Goal: Task Accomplishment & Management: Manage account settings

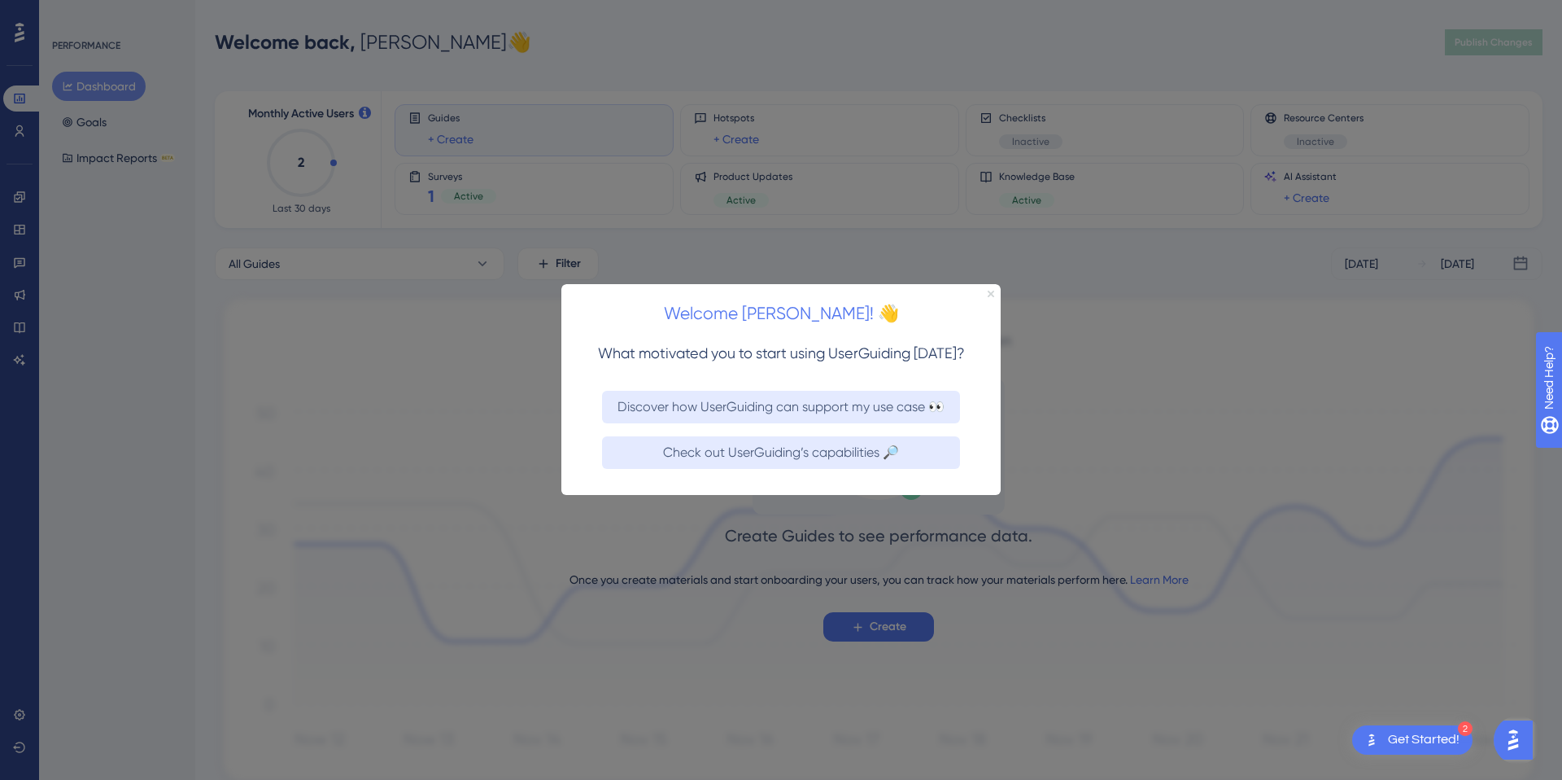
click at [990, 293] on icon "Close Preview" at bounding box center [991, 294] width 7 height 7
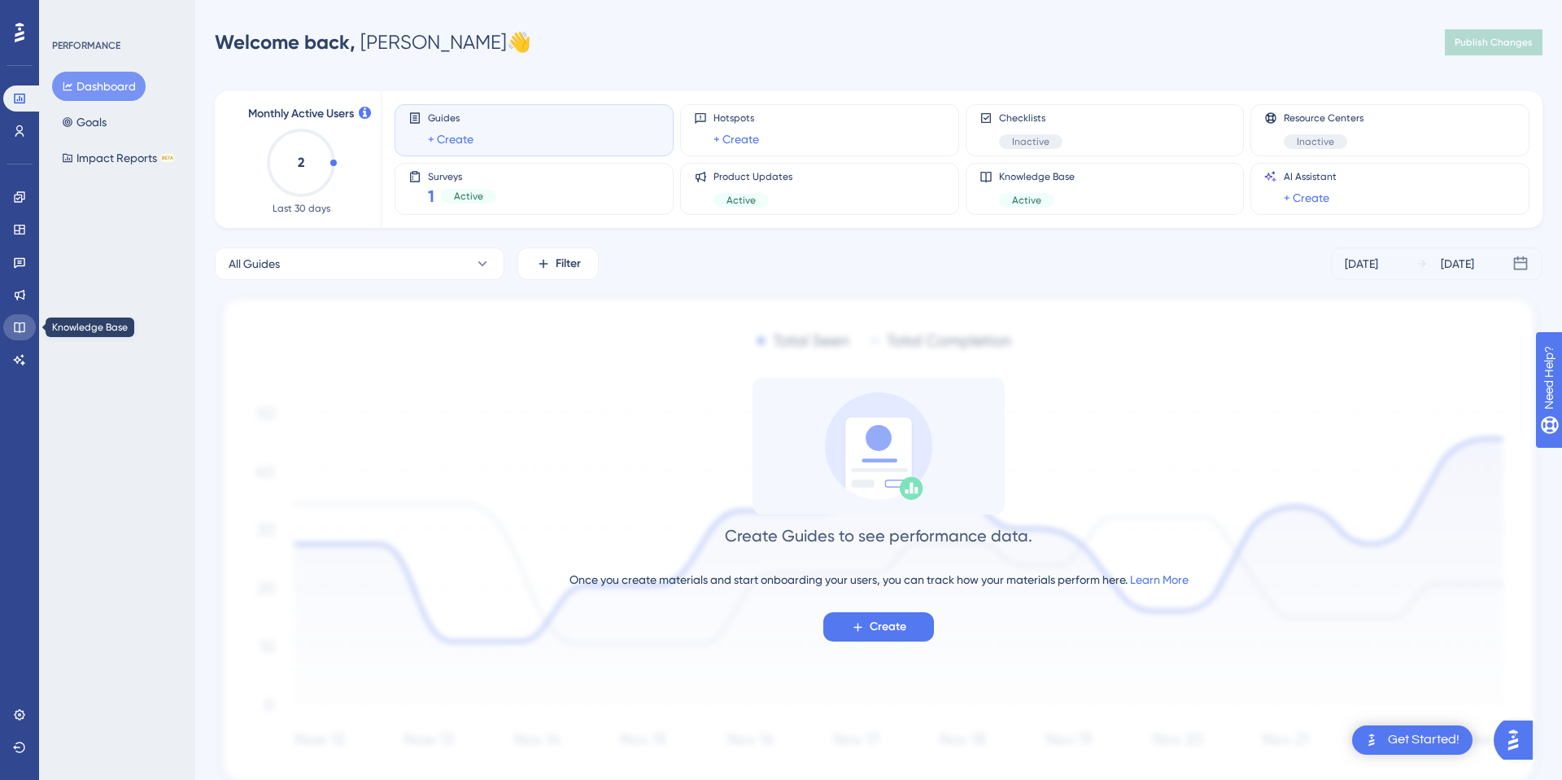
click at [18, 328] on icon at bounding box center [19, 327] width 13 height 13
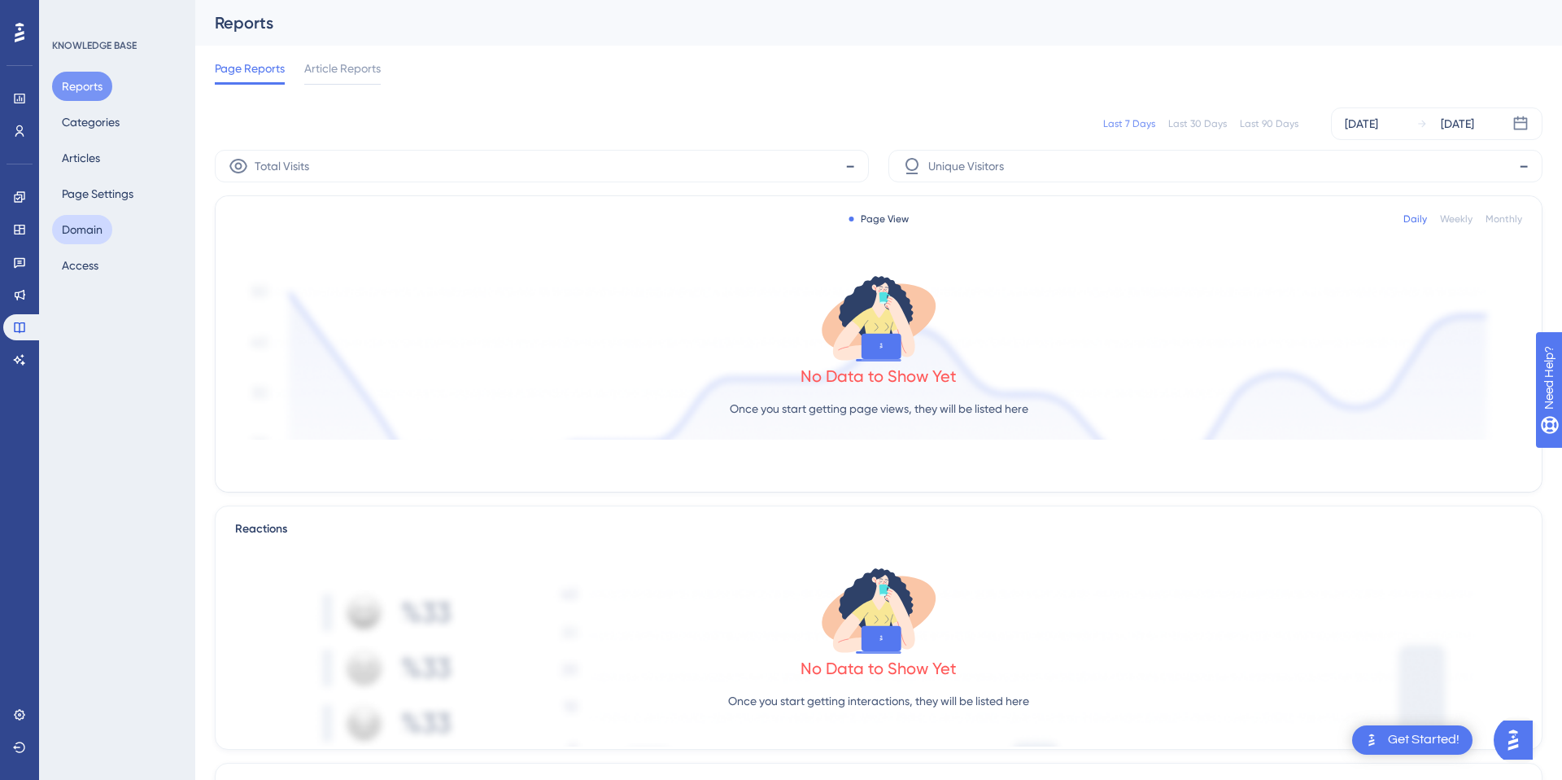
click at [99, 226] on button "Domain" at bounding box center [82, 229] width 60 height 29
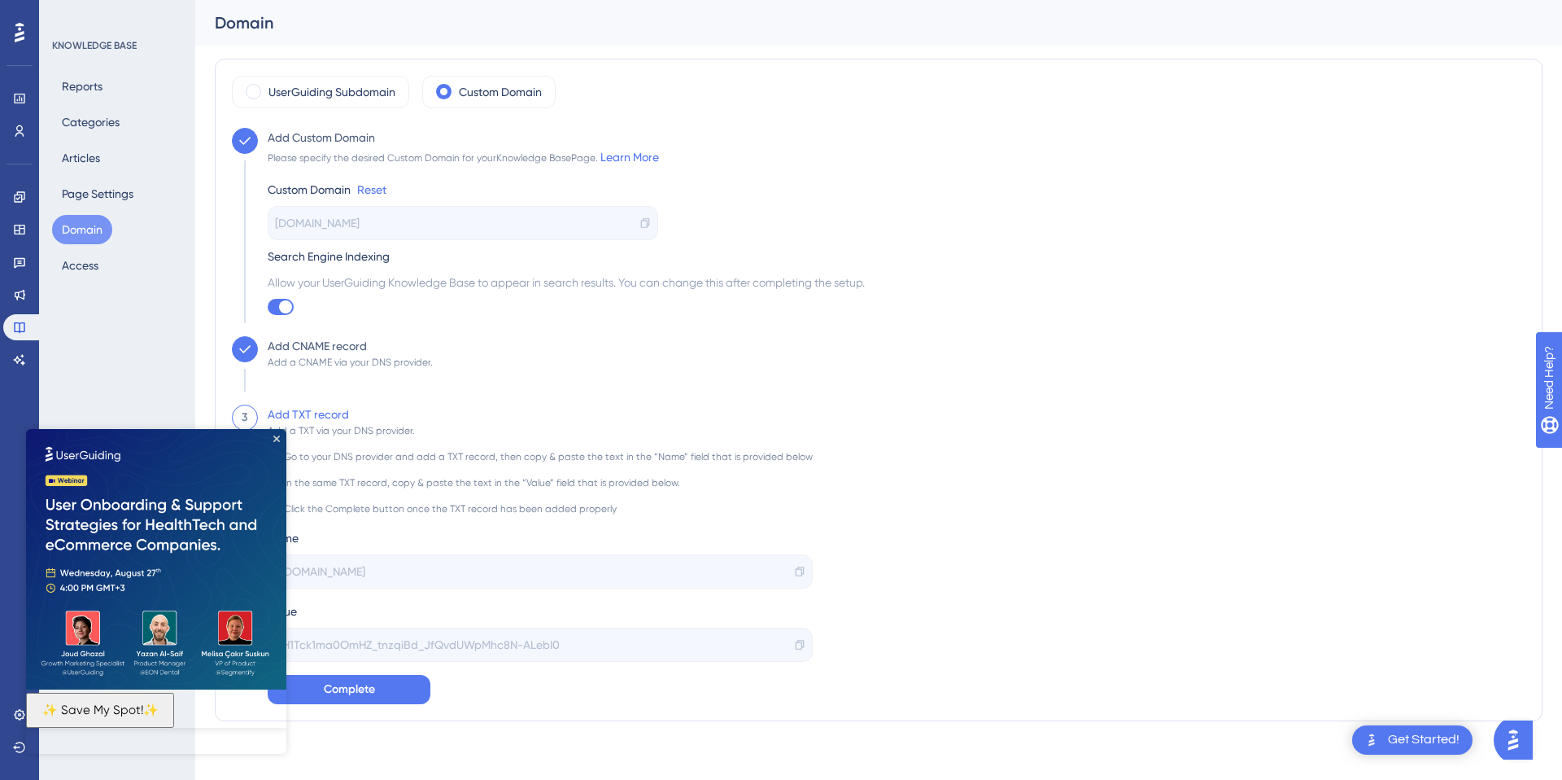
click at [789, 663] on div "Go to your DNS provider and add a TXT record, then copy & paste the text in the…" at bounding box center [540, 570] width 545 height 267
click at [367, 692] on span "Complete" at bounding box center [349, 689] width 51 height 20
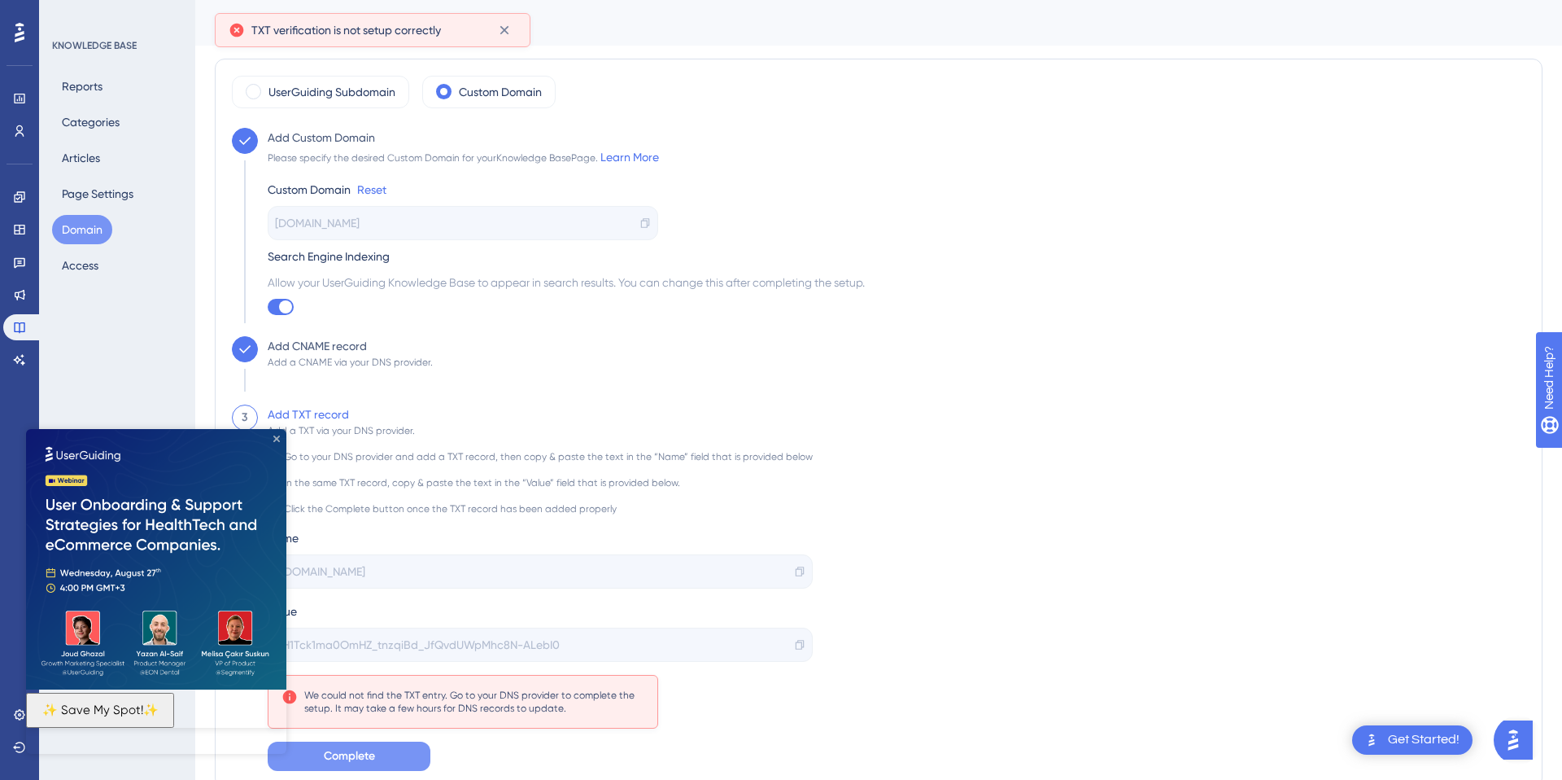
click at [277, 436] on icon "Close Preview" at bounding box center [276, 438] width 7 height 7
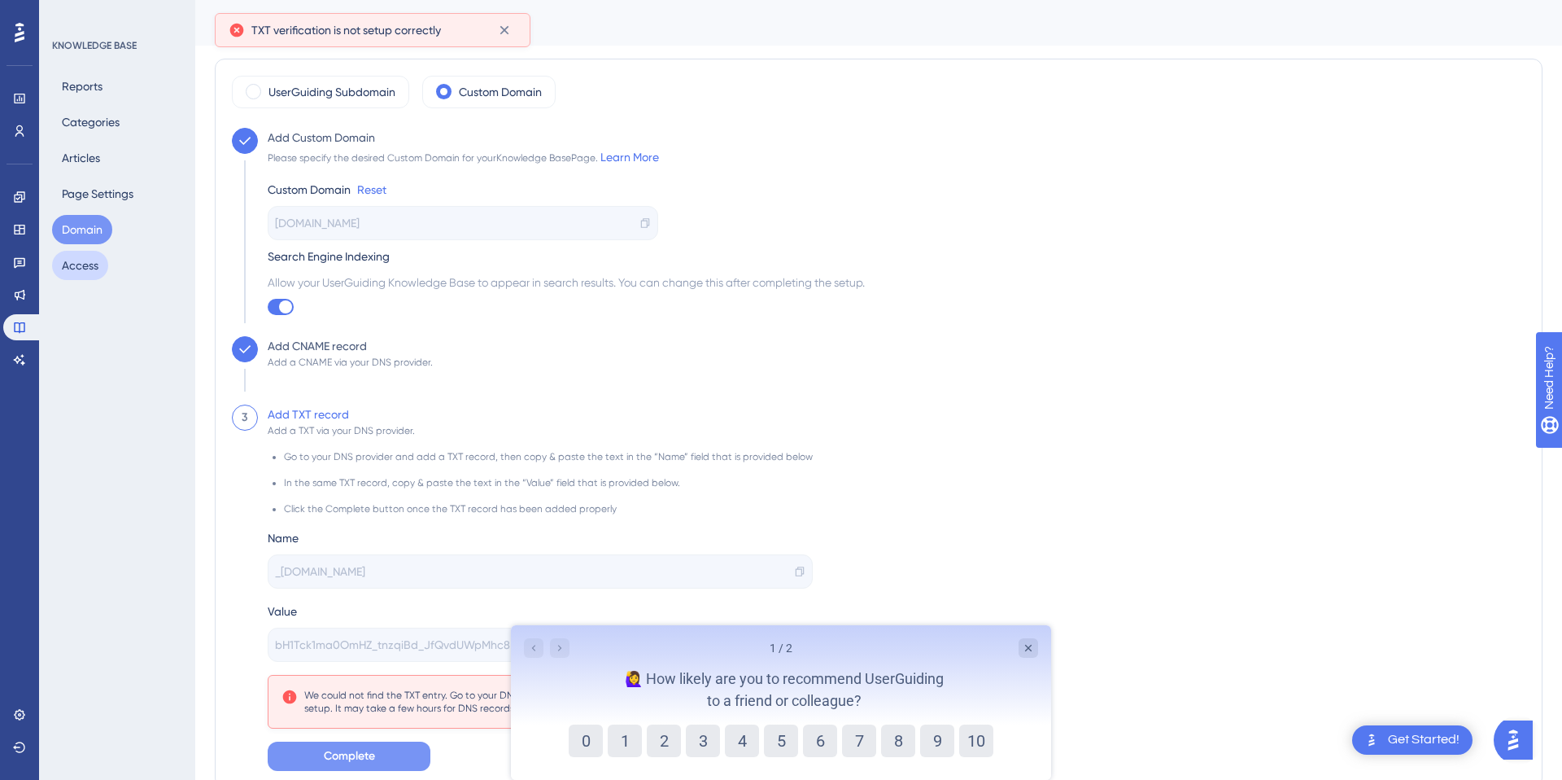
click at [94, 268] on button "Access" at bounding box center [80, 265] width 56 height 29
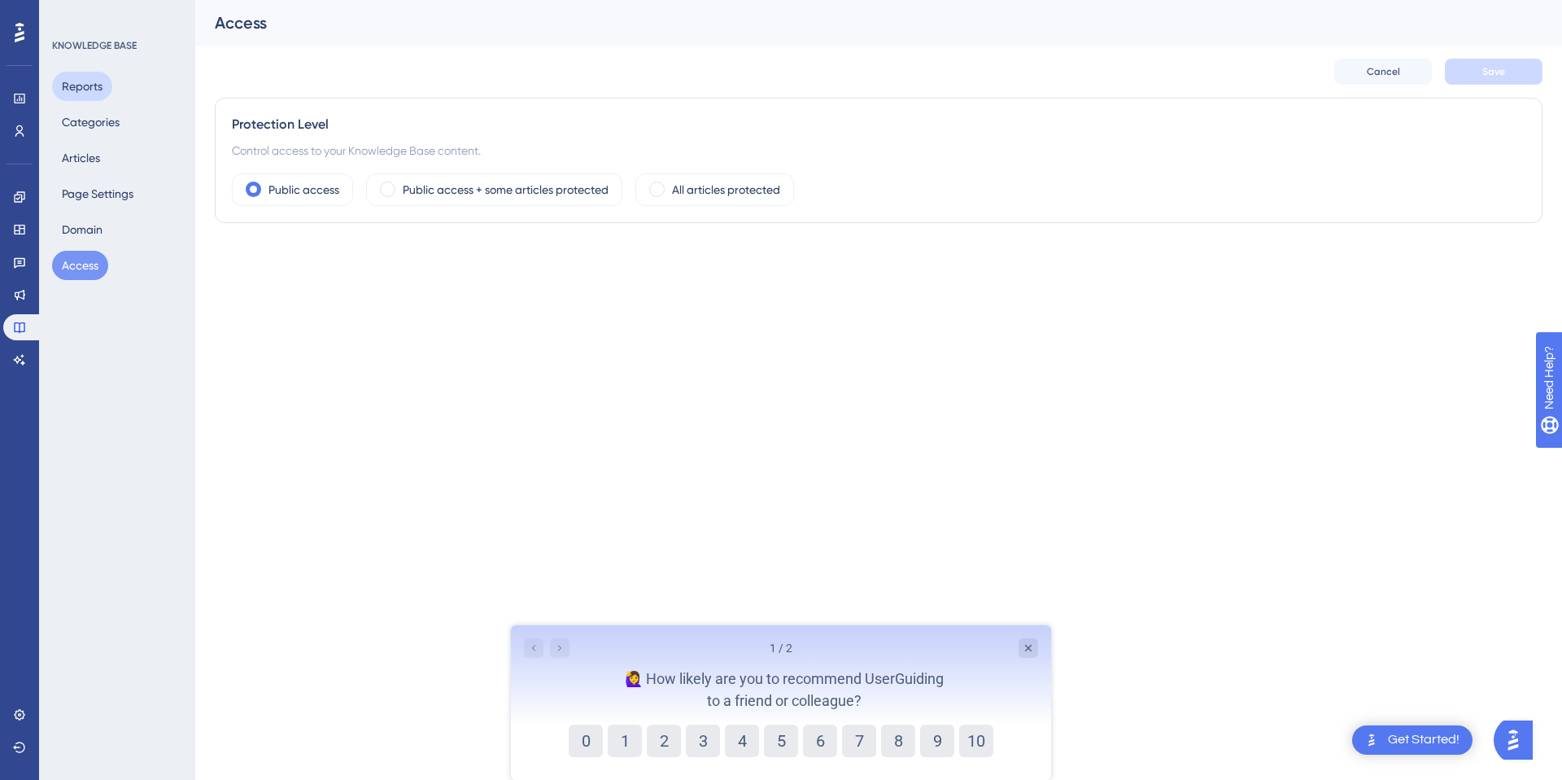
click at [82, 85] on button "Reports" at bounding box center [82, 86] width 60 height 29
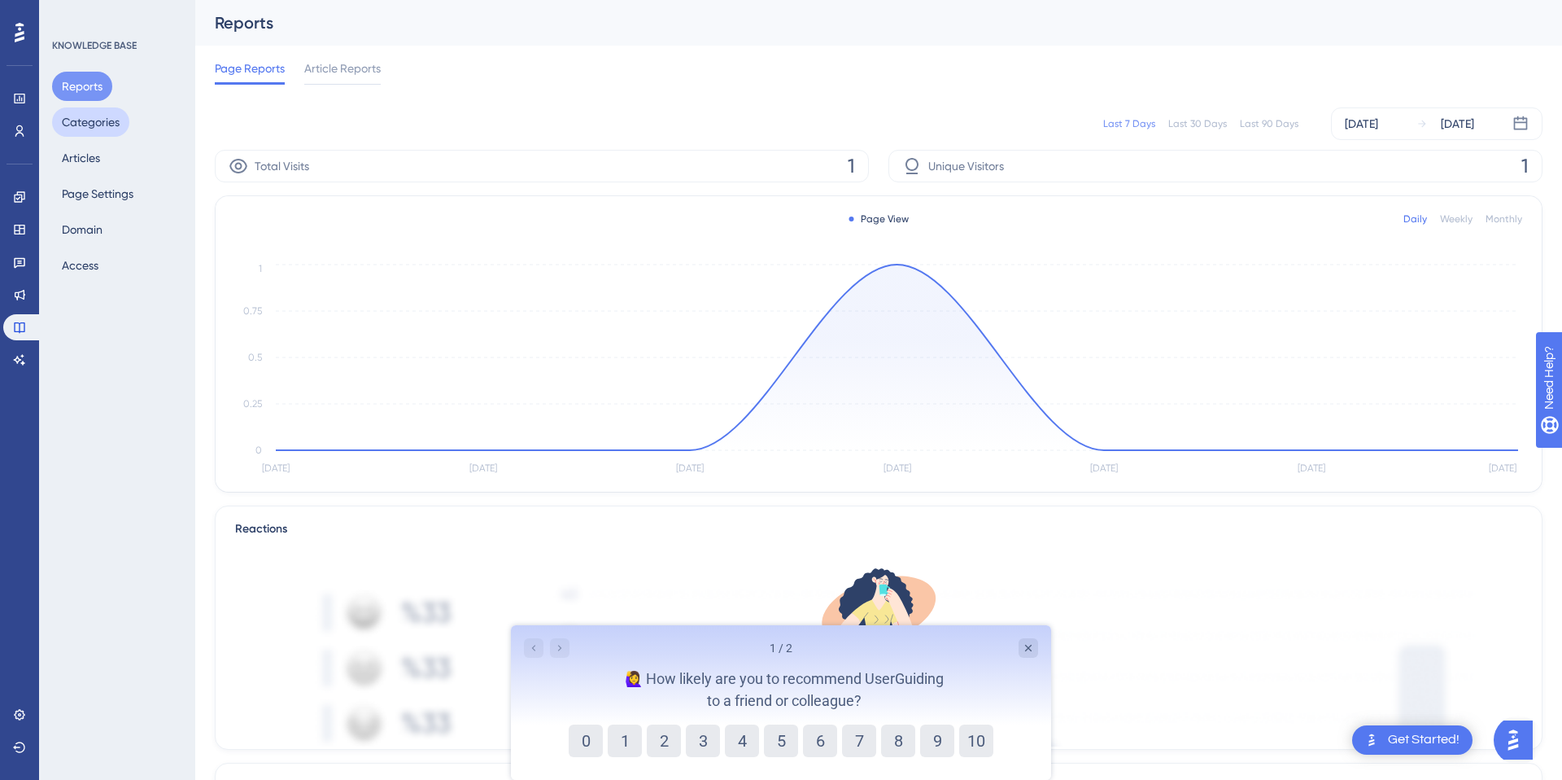
click at [97, 121] on button "Categories" at bounding box center [90, 121] width 77 height 29
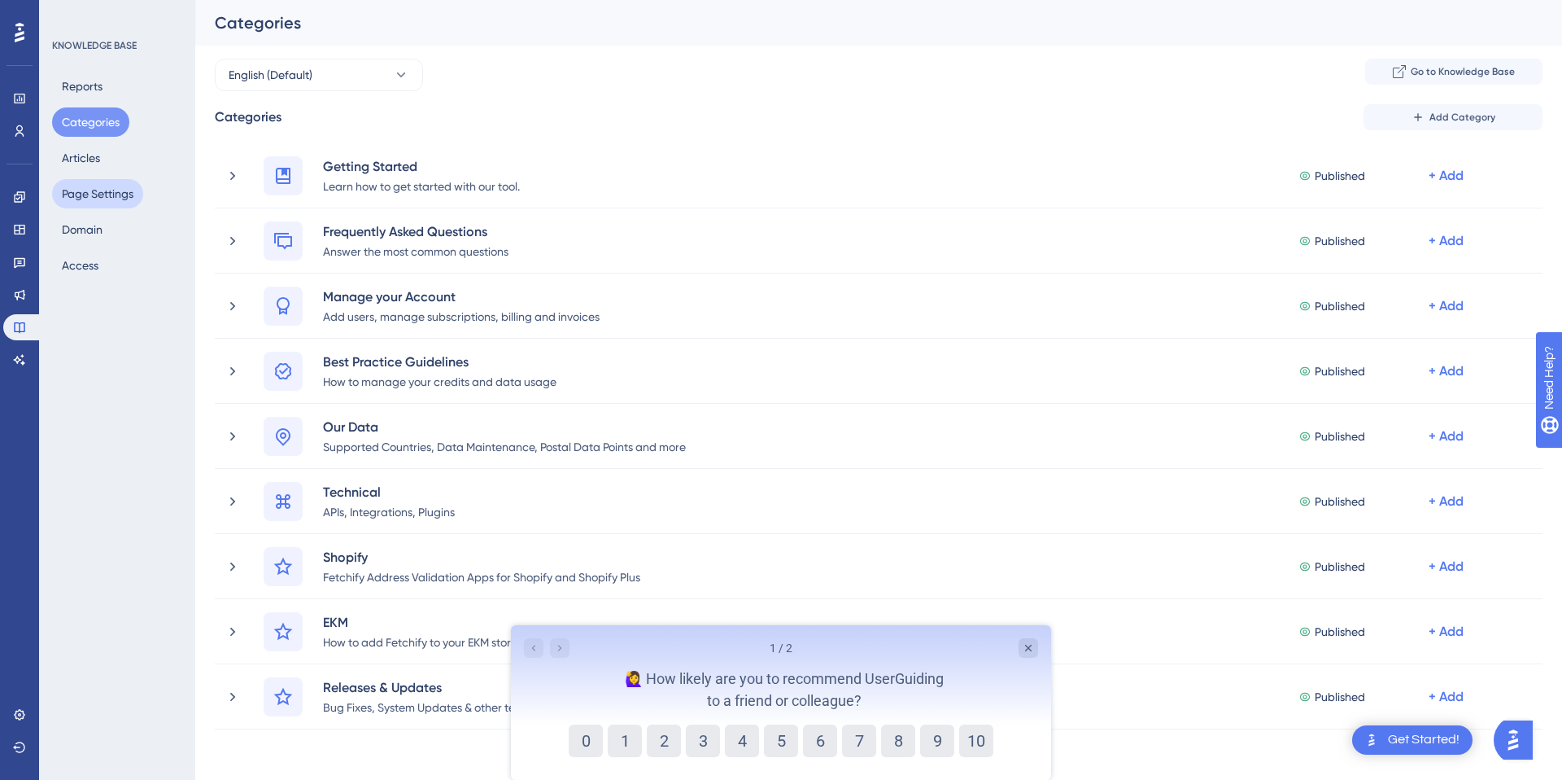
click at [106, 201] on button "Page Settings" at bounding box center [97, 193] width 91 height 29
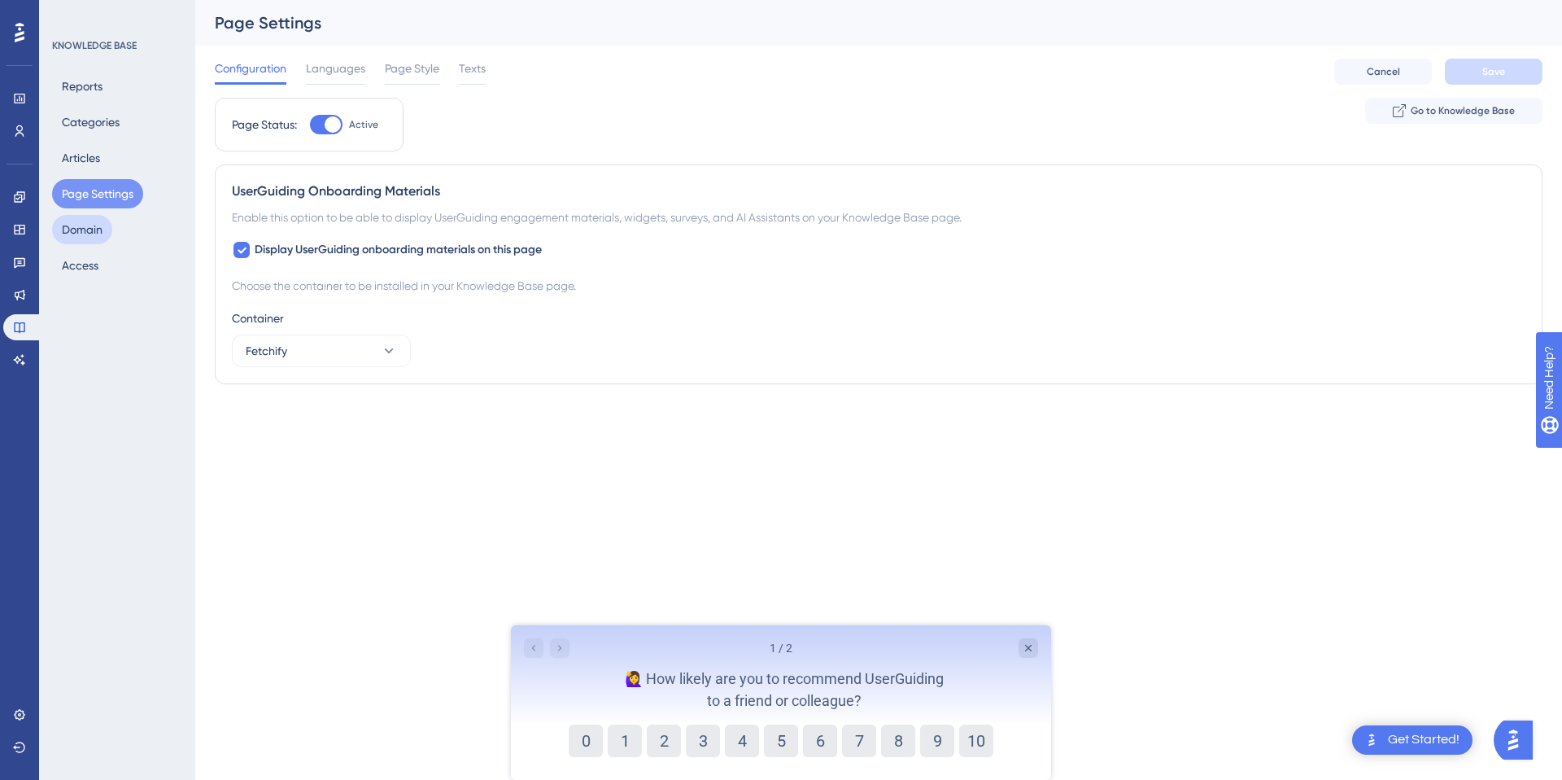
click at [102, 231] on button "Domain" at bounding box center [82, 229] width 60 height 29
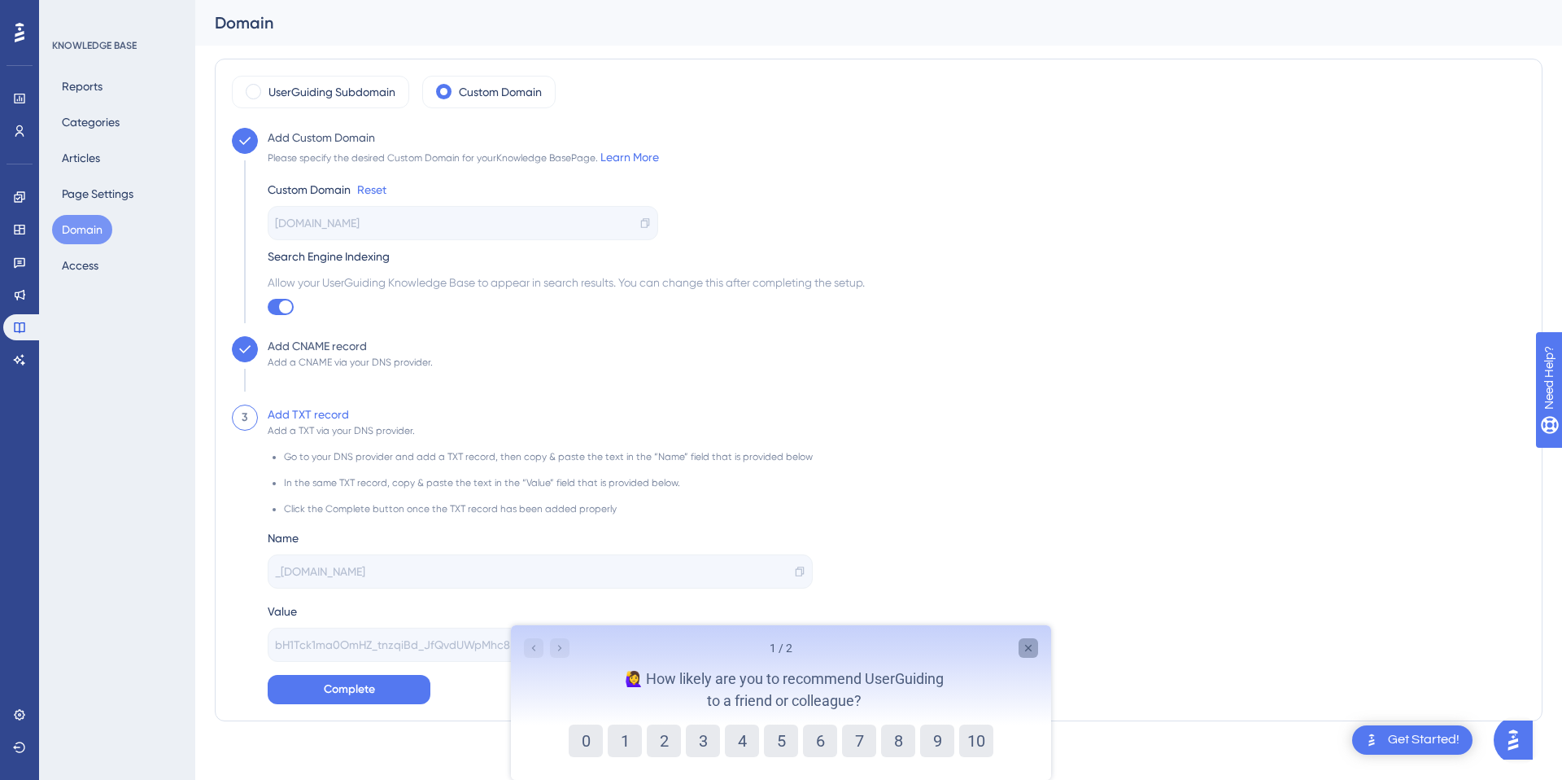
click at [1029, 644] on icon "Close survey" at bounding box center [1028, 647] width 13 height 13
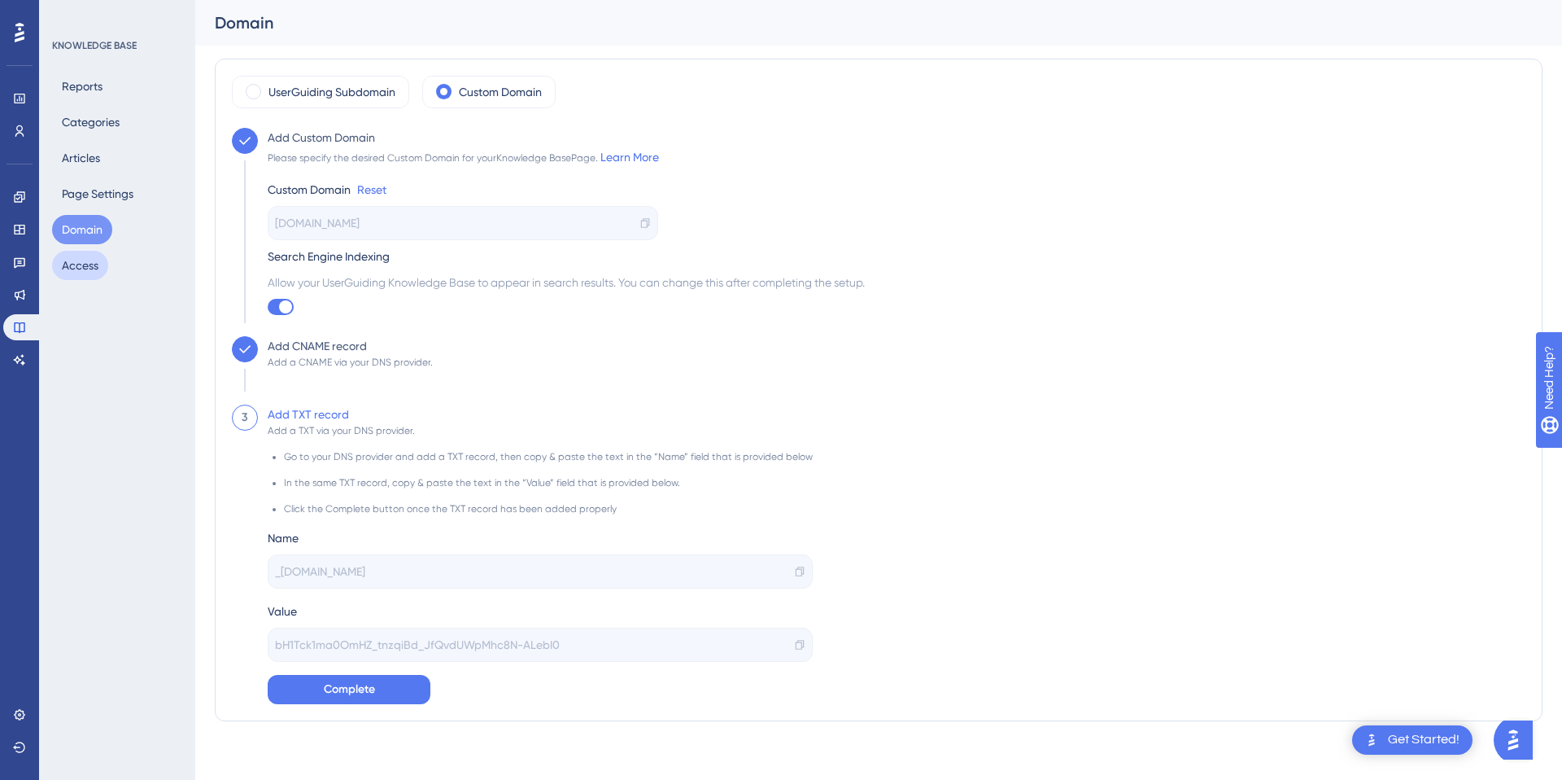
click at [83, 263] on button "Access" at bounding box center [80, 265] width 56 height 29
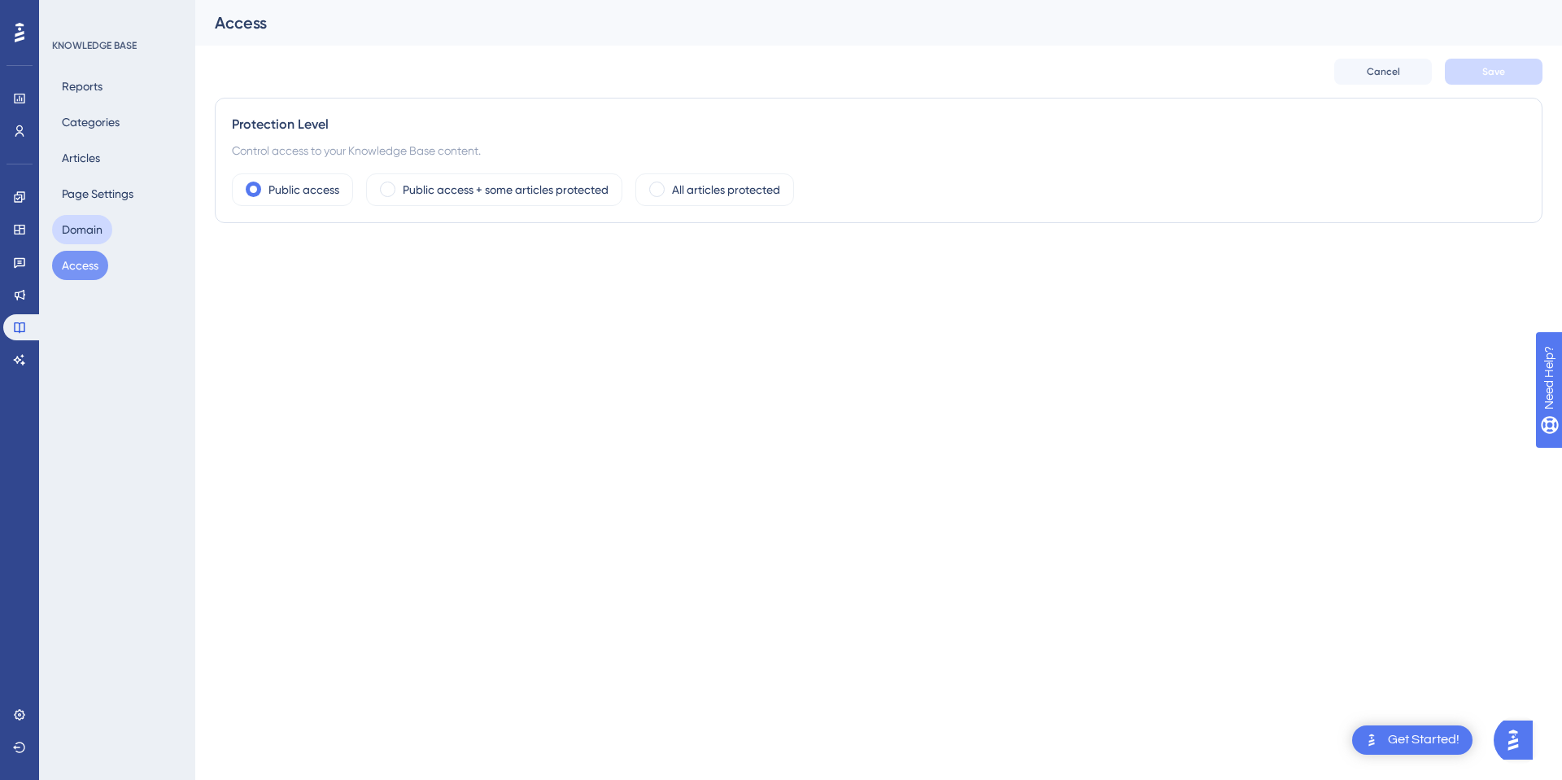
click at [82, 226] on button "Domain" at bounding box center [82, 229] width 60 height 29
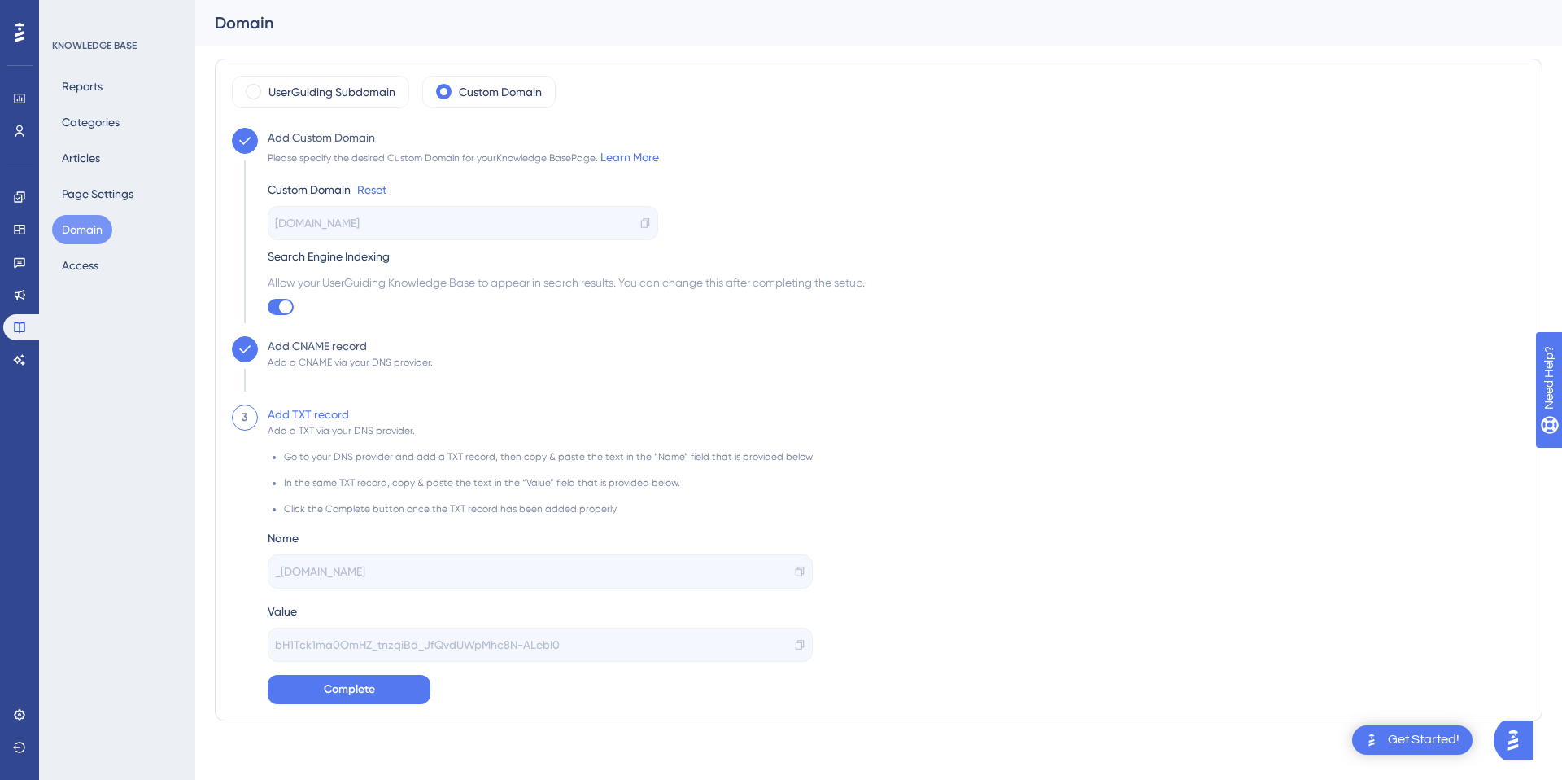
click at [794, 566] on icon at bounding box center [799, 571] width 11 height 11
click at [794, 639] on icon at bounding box center [799, 644] width 11 height 11
click at [15, 291] on icon at bounding box center [19, 294] width 13 height 13
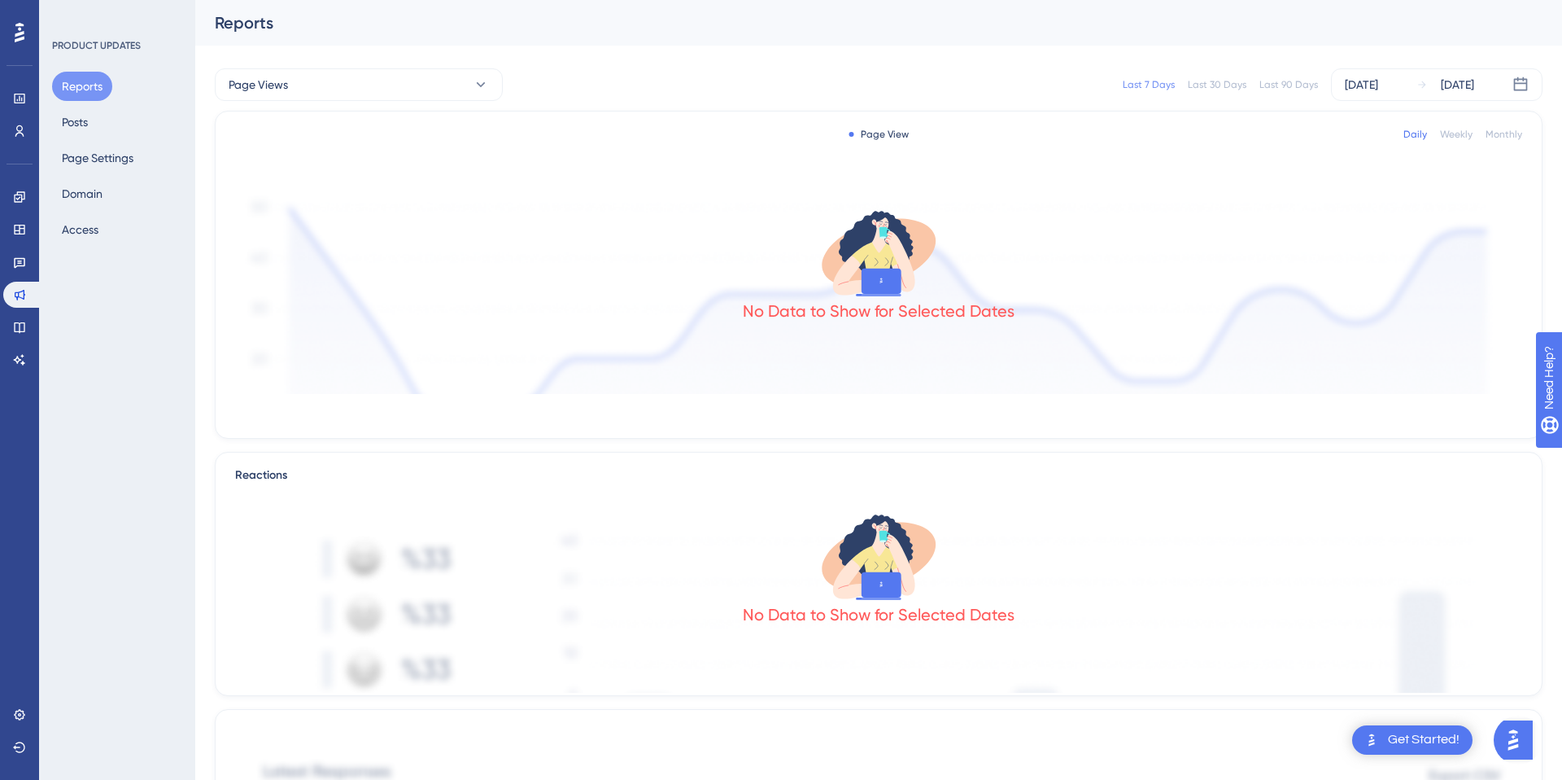
click at [93, 177] on div "Reports Posts Page Settings Domain Access" at bounding box center [118, 158] width 132 height 173
click at [93, 197] on button "Domain" at bounding box center [82, 193] width 60 height 29
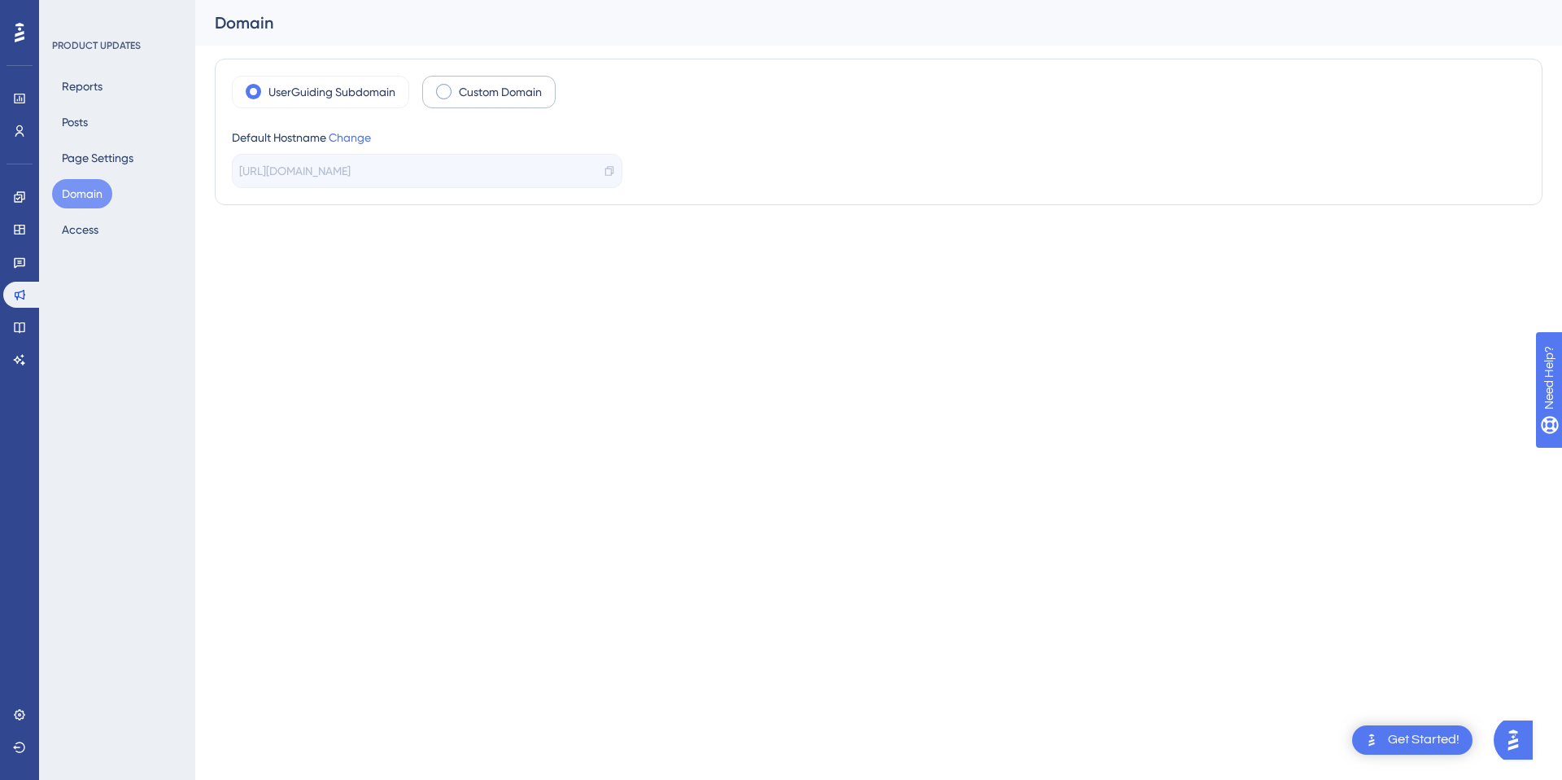
click at [509, 89] on label "Custom Domain" at bounding box center [500, 92] width 83 height 20
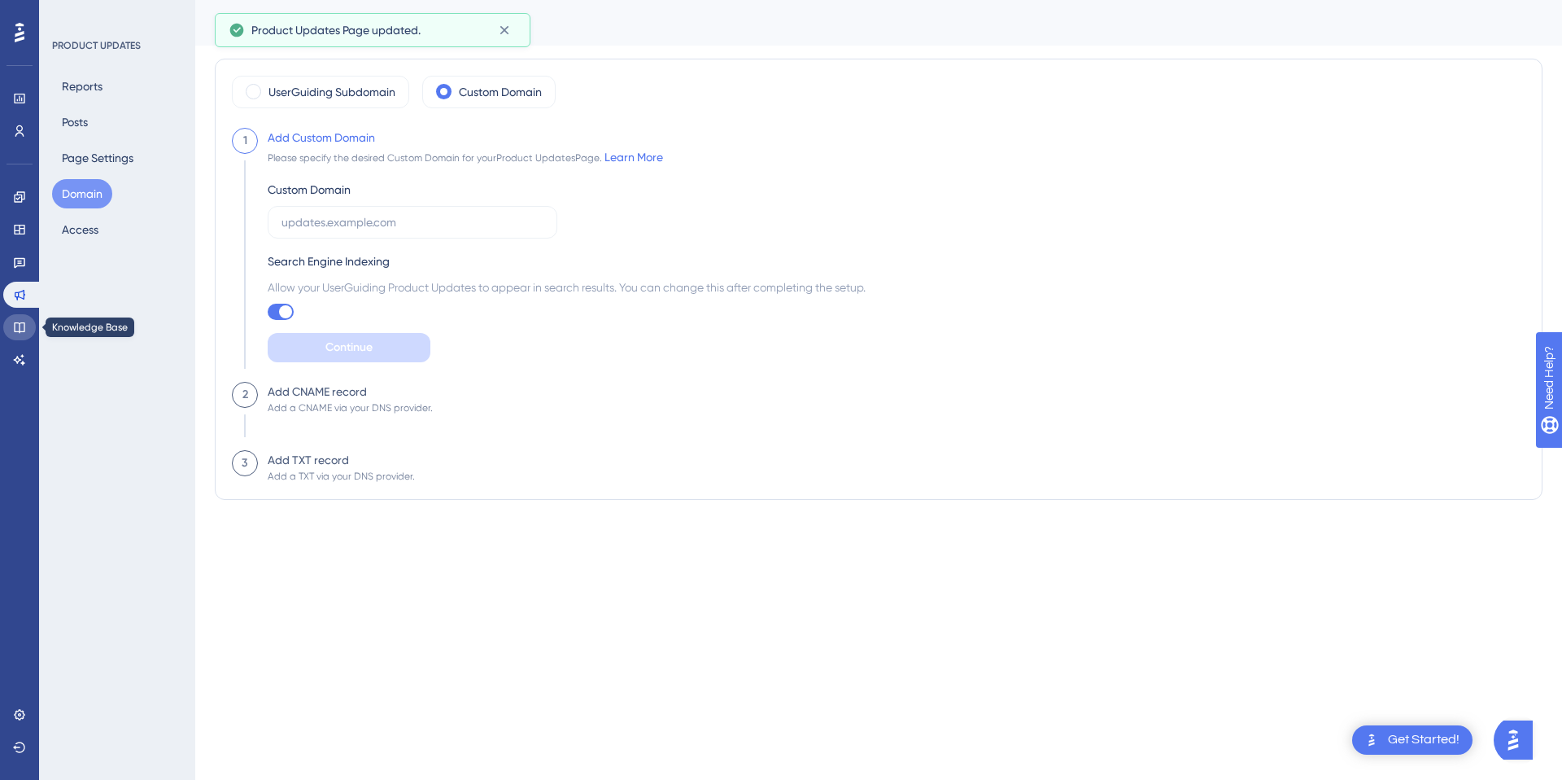
click at [20, 321] on icon at bounding box center [19, 327] width 13 height 13
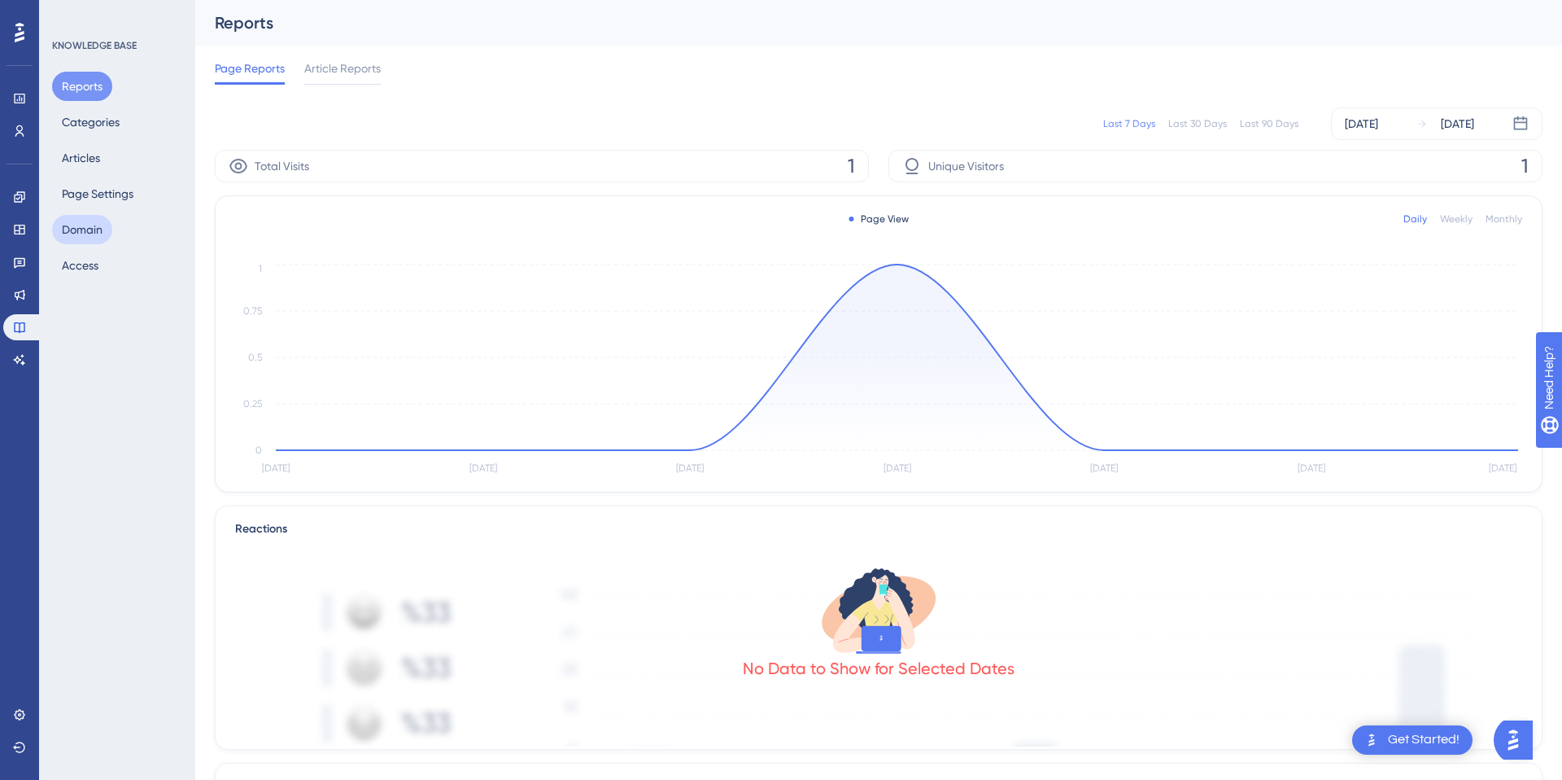
click at [75, 231] on button "Domain" at bounding box center [82, 229] width 60 height 29
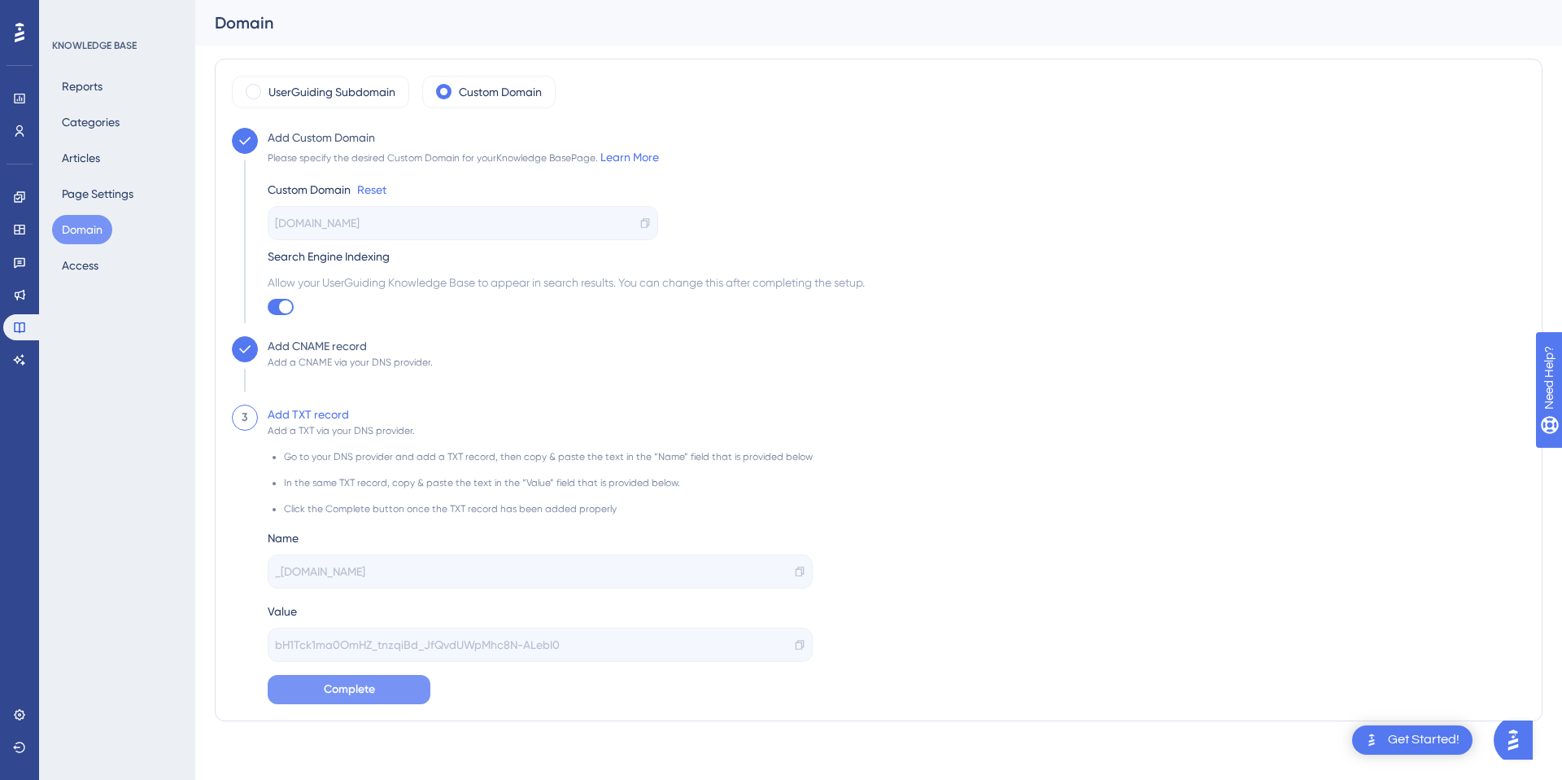
click at [373, 688] on span "Complete" at bounding box center [349, 689] width 51 height 20
